Goal: Task Accomplishment & Management: Complete application form

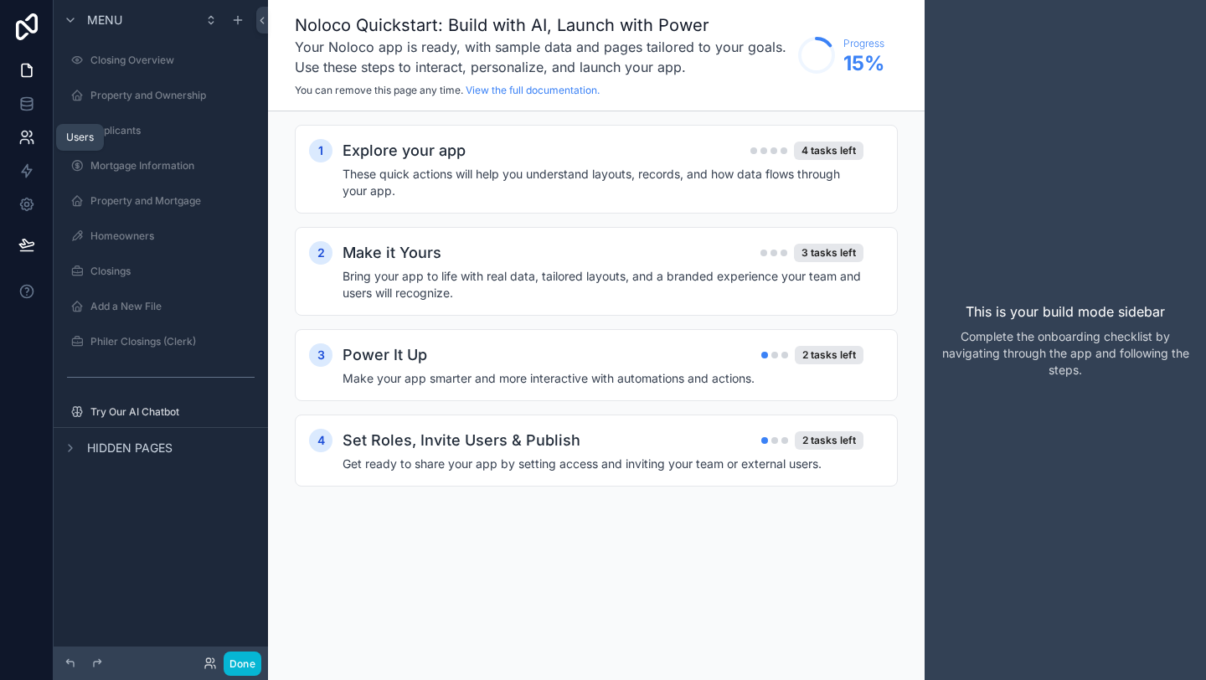
click at [27, 138] on icon at bounding box center [26, 137] width 17 height 17
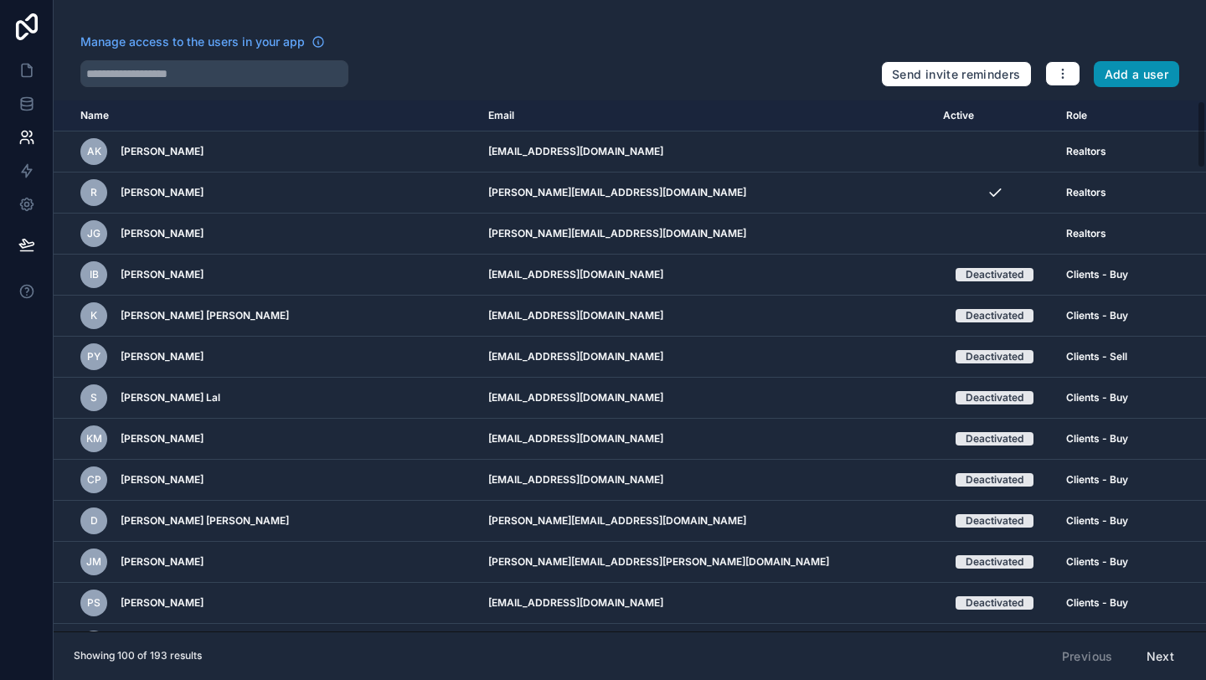
click at [1120, 70] on button "Add a user" at bounding box center [1136, 74] width 86 height 27
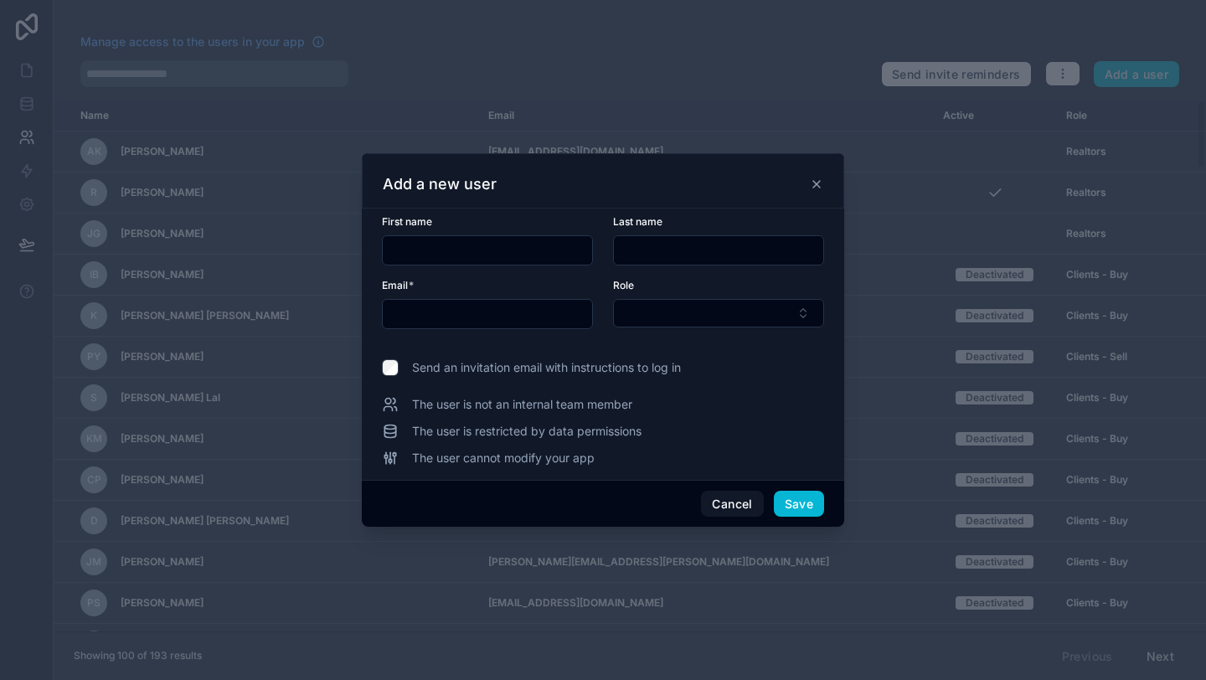
click at [502, 257] on input "text" at bounding box center [487, 250] width 209 height 23
click at [659, 196] on div "Add a new user" at bounding box center [603, 180] width 482 height 55
click at [821, 188] on icon at bounding box center [816, 183] width 13 height 13
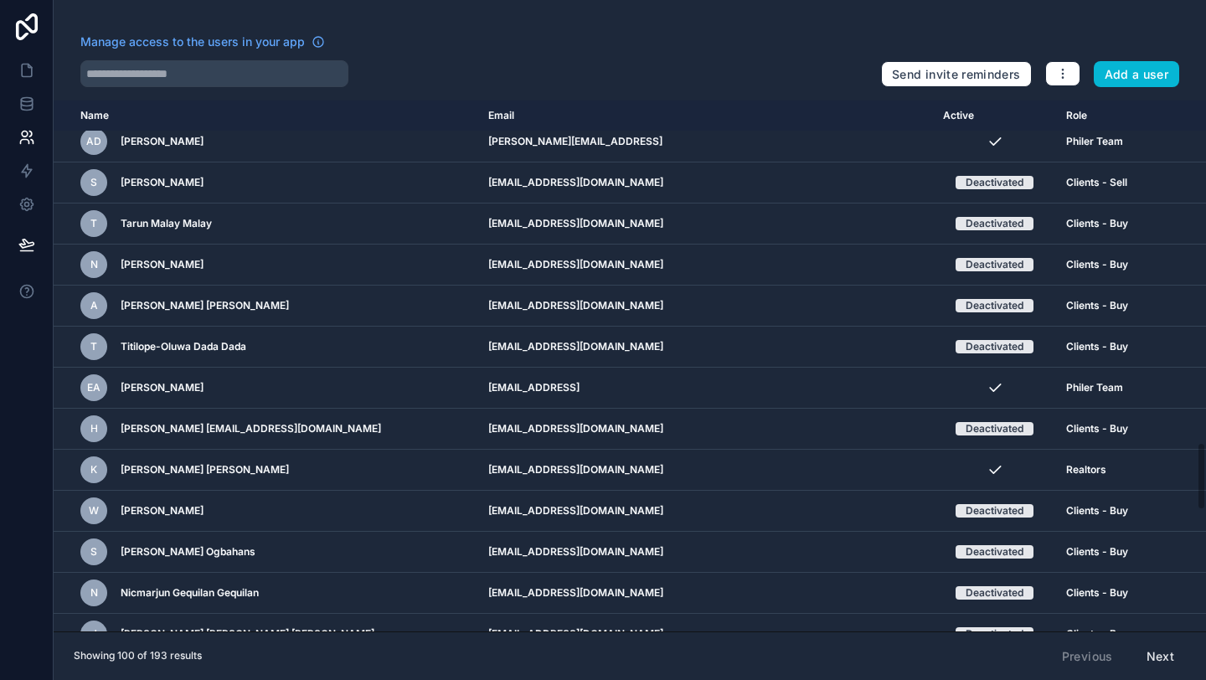
scroll to position [3329, 0]
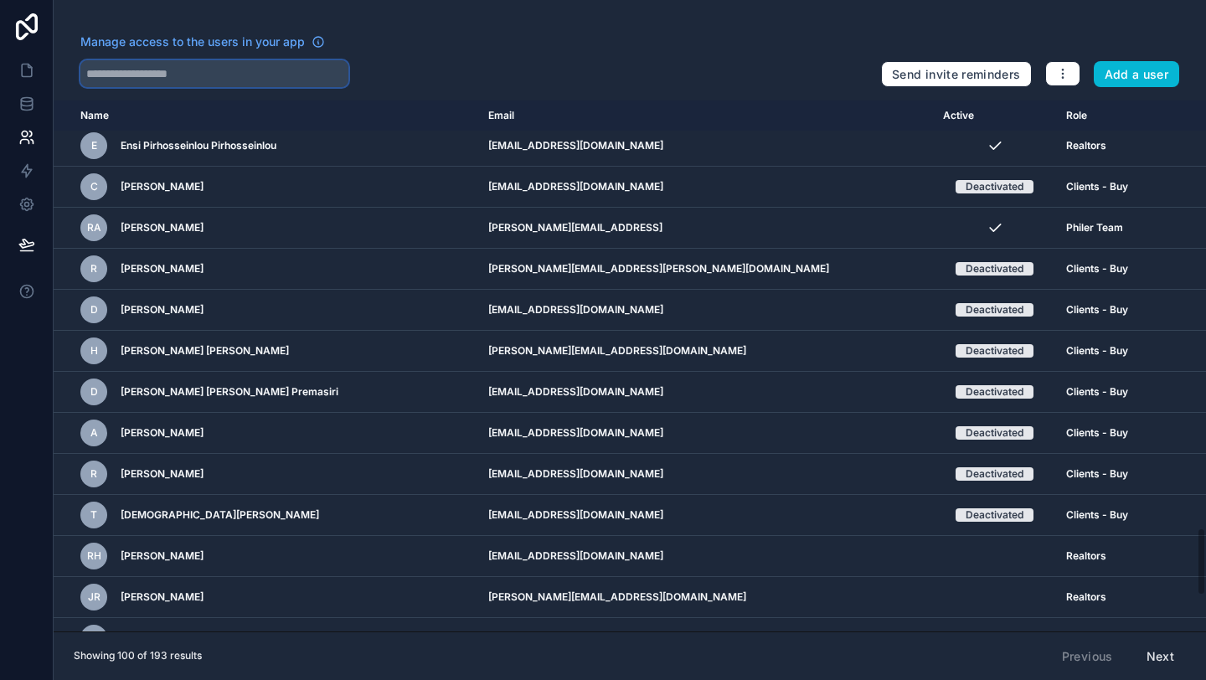
click at [264, 80] on input "text" at bounding box center [214, 73] width 268 height 27
type input "******"
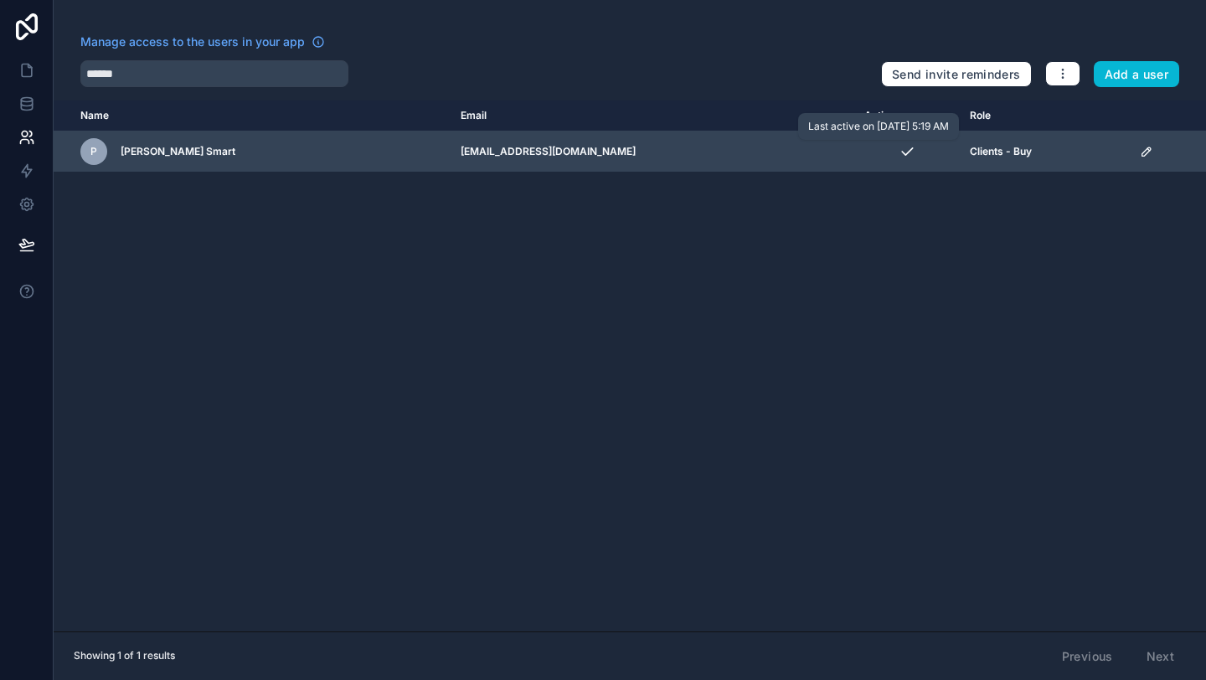
click at [875, 157] on div "scrollable content" at bounding box center [906, 151] width 85 height 17
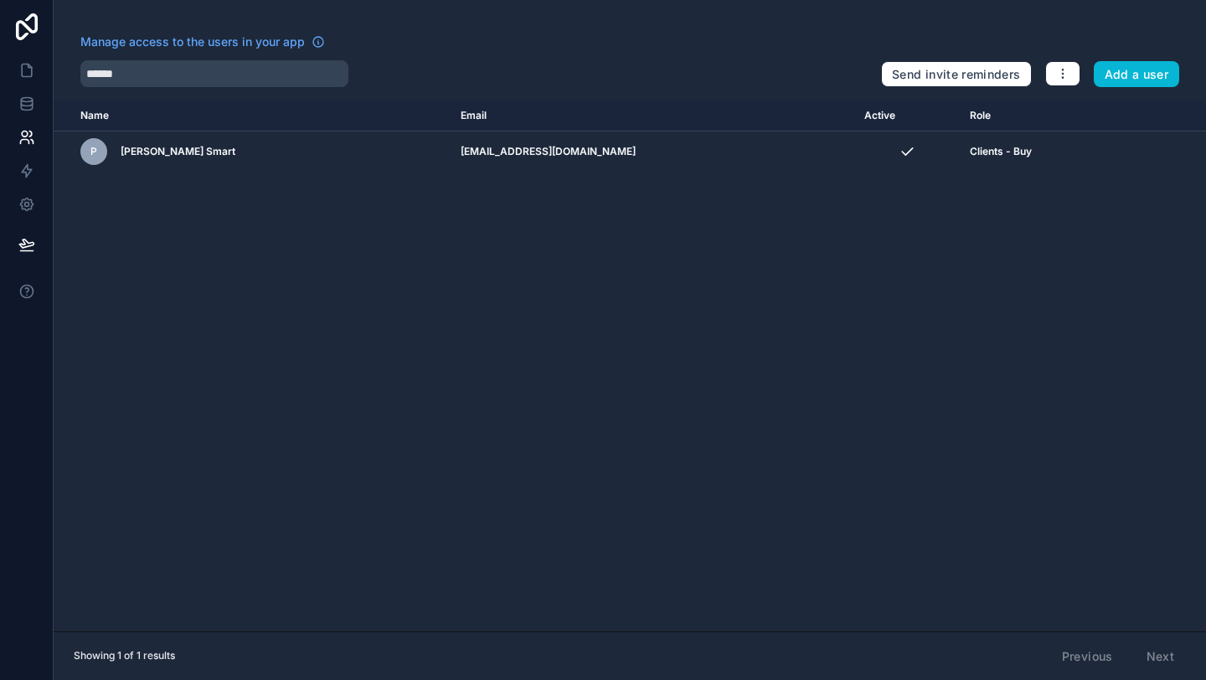
click at [433, 175] on div "Name Email Active Role [DOMAIN_NAME] P [PERSON_NAME] Smart [EMAIL_ADDRESS][DOMA…" at bounding box center [630, 365] width 1152 height 531
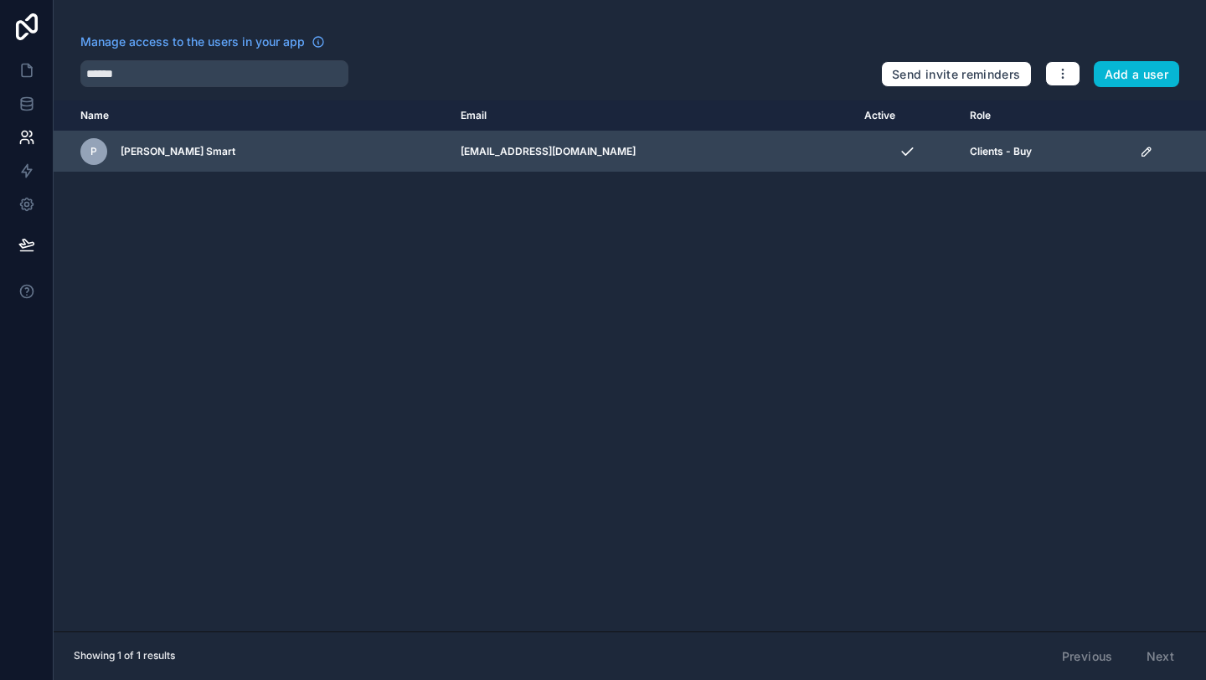
click at [215, 164] on div "P [PERSON_NAME] Smart" at bounding box center [260, 151] width 360 height 27
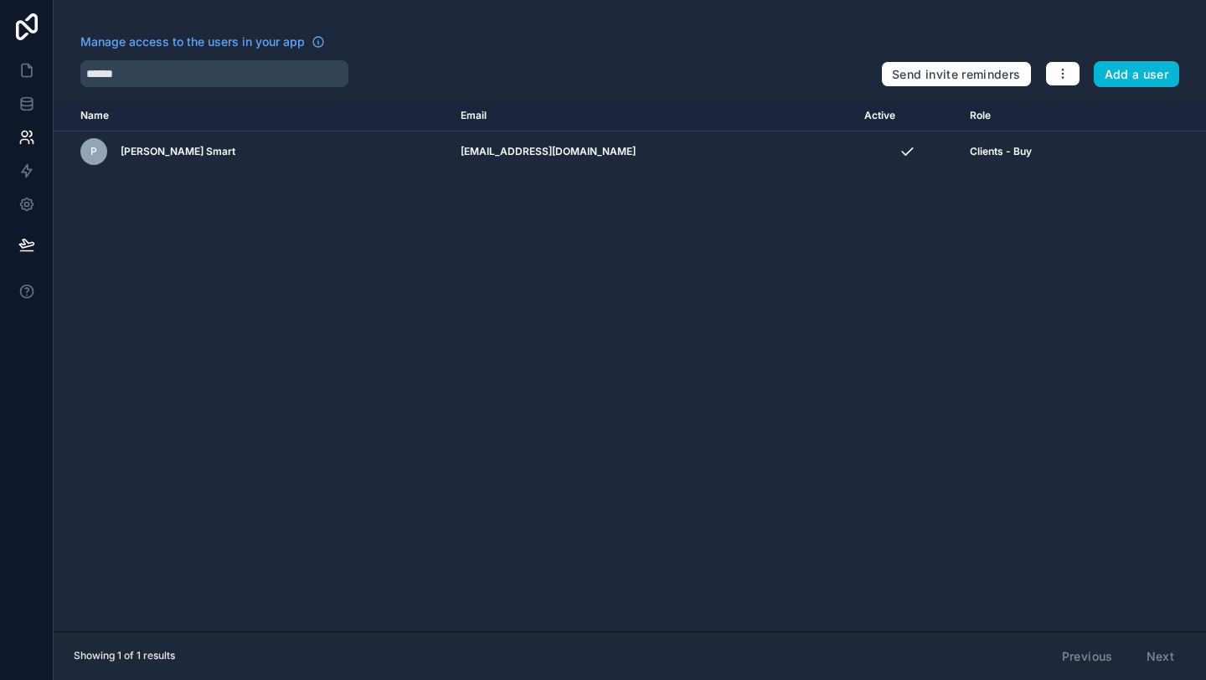
click at [790, 75] on div "******" at bounding box center [473, 73] width 787 height 27
click at [1133, 71] on button "Add a user" at bounding box center [1136, 74] width 86 height 27
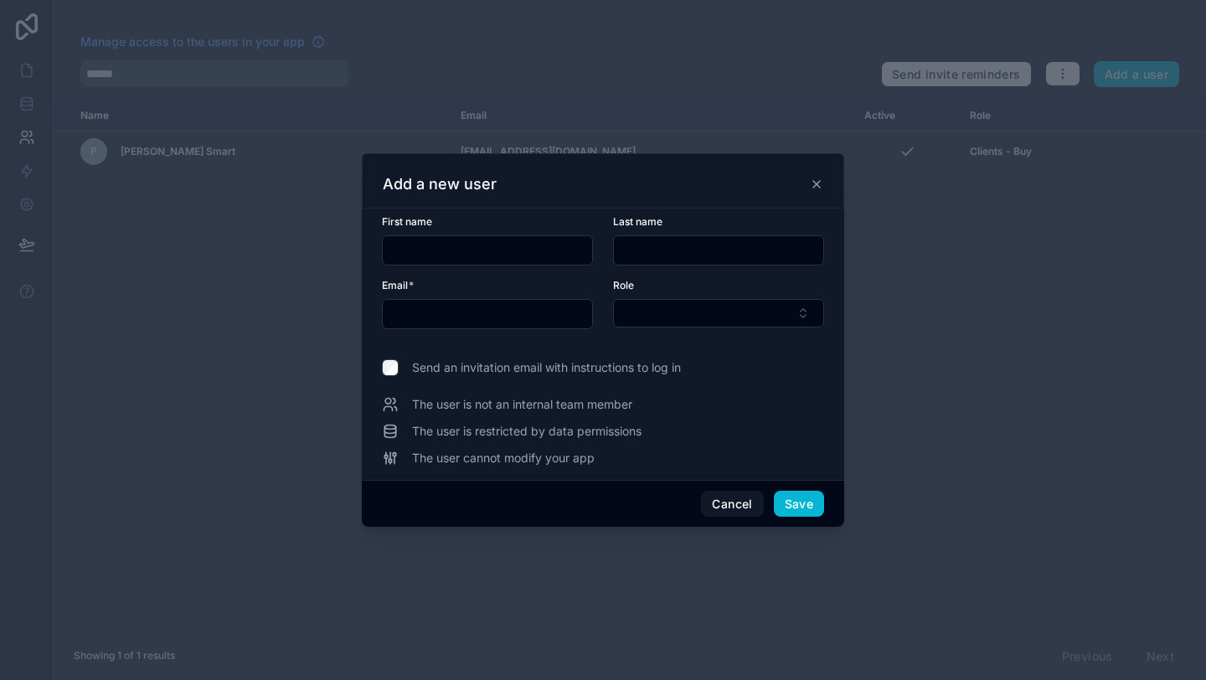
click at [527, 258] on input "text" at bounding box center [487, 250] width 209 height 23
click at [451, 251] on input "text" at bounding box center [487, 250] width 209 height 23
click at [435, 245] on input "text" at bounding box center [487, 250] width 209 height 23
